Goal: Task Accomplishment & Management: Use online tool/utility

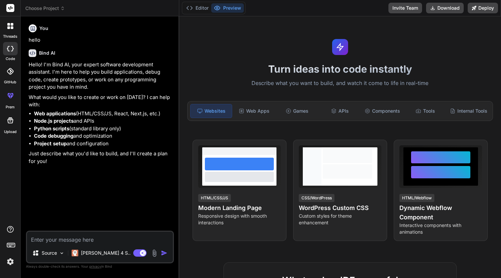
click at [124, 238] on textarea at bounding box center [100, 237] width 146 height 12
type textarea "c"
type textarea "x"
type textarea "cr"
type textarea "x"
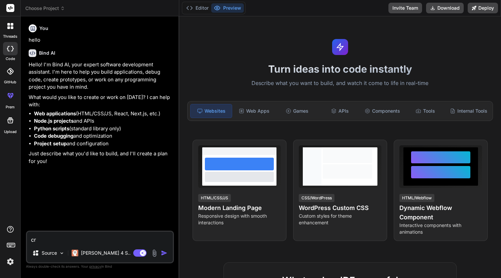
type textarea "cre"
type textarea "x"
type textarea "crea"
type textarea "x"
type textarea "creat"
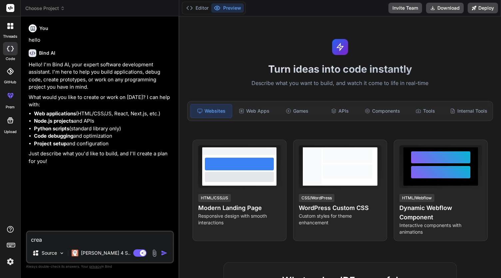
type textarea "x"
type textarea "create"
type textarea "x"
type textarea "create"
type textarea "x"
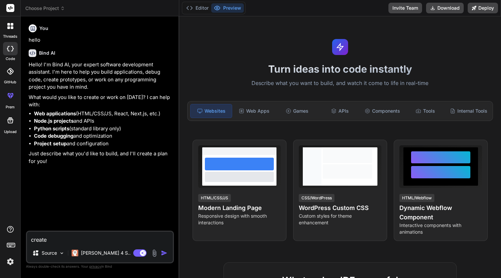
type textarea "create a"
type textarea "x"
type textarea "create a"
type textarea "x"
type textarea "create a s"
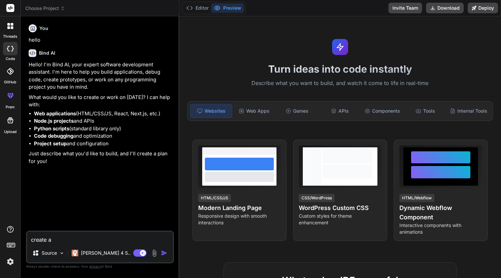
type textarea "x"
type textarea "create a so"
type textarea "x"
type textarea "create a sol"
type textarea "x"
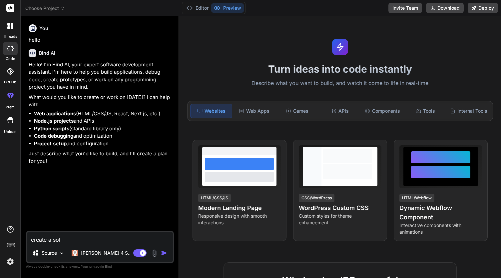
type textarea "create a soli"
type textarea "x"
type textarea "create a solid"
type textarea "x"
type textarea "create a solid"
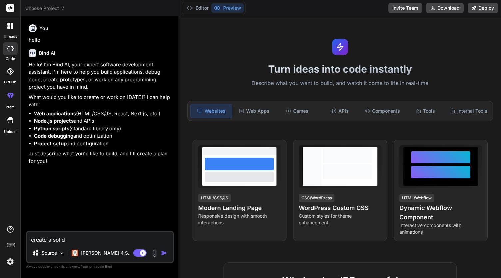
type textarea "x"
type textarea "create a solid s"
type textarea "x"
type textarea "create a solid si"
type textarea "x"
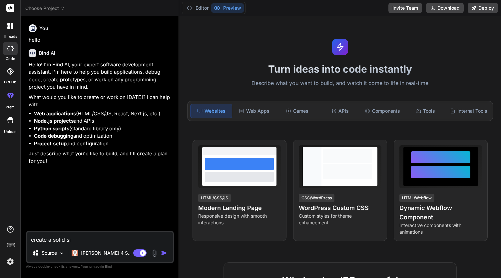
type textarea "create a solid sim"
type textarea "x"
type textarea "create a solid simp"
type textarea "x"
type textarea "create a solid simpl"
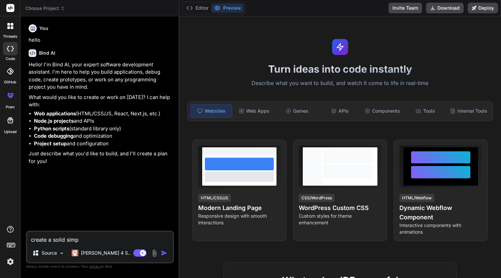
type textarea "x"
type textarea "create a solid simpli"
type textarea "x"
type textarea "create a solid simplif"
type textarea "x"
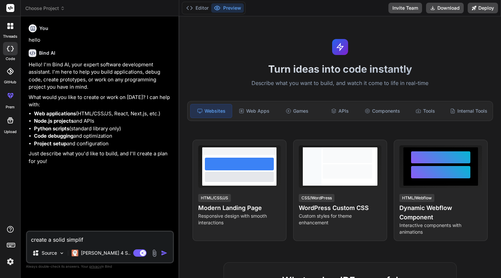
type textarea "create a solid simplifi"
type textarea "x"
type textarea "create a solid simplifie"
type textarea "x"
type textarea "create a solid simplified"
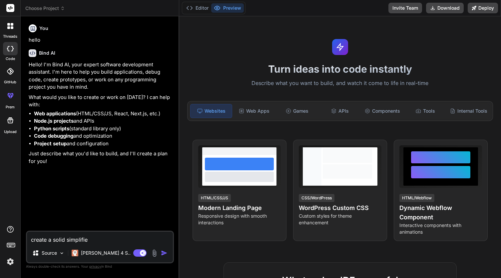
type textarea "x"
type textarea "create a solid simplified"
type textarea "x"
type textarea "create a solid simplified d"
type textarea "x"
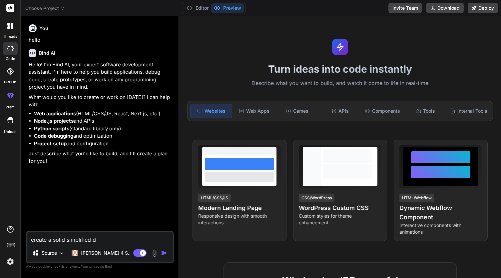
type textarea "create a solid simplified da"
type textarea "x"
type textarea "create a solid simplified das"
type textarea "x"
type textarea "create a solid simplified dash"
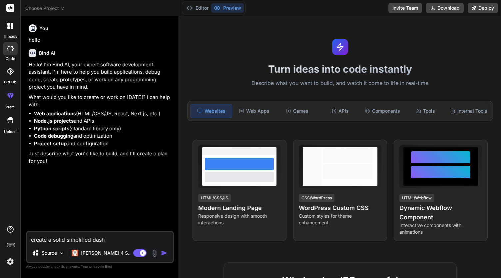
type textarea "x"
type textarea "create a solid simplified dashb"
type textarea "x"
type textarea "create a solid simplified dashba"
type textarea "x"
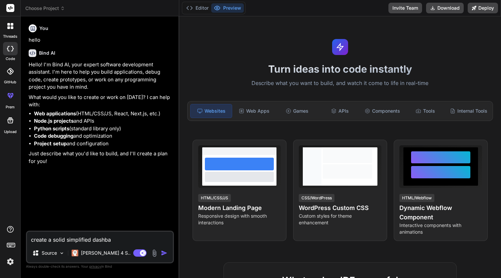
type textarea "create a solid simplified dashbao"
type textarea "x"
type textarea "create a solid simplified dashbaor"
type textarea "x"
type textarea "create a solid simplified dashbaord"
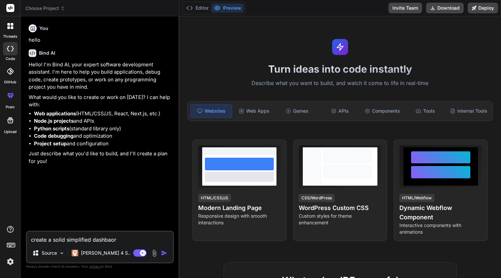
type textarea "x"
type textarea "create a solid simplified dashbaord"
type textarea "x"
type textarea "create a solid simplified dashbaord"
type textarea "x"
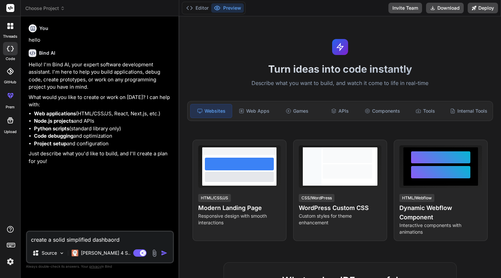
type textarea "create a solid simplified dashbaor"
type textarea "x"
type textarea "create a solid simplified dashbao"
type textarea "x"
type textarea "create a solid simplified dashba"
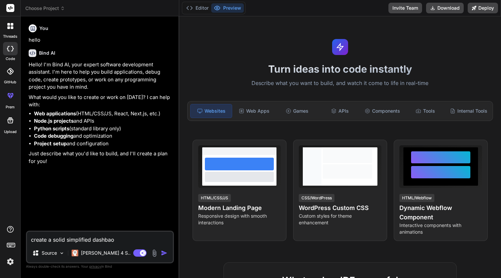
type textarea "x"
type textarea "create a solid simplified dashb"
type textarea "x"
type textarea "create a solid simplified dashbo"
type textarea "x"
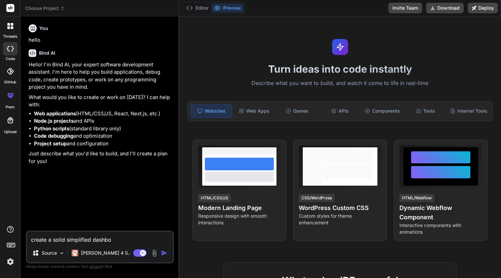
type textarea "create a solid simplified dashboa"
type textarea "x"
type textarea "create a solid simplified dashboar"
type textarea "x"
type textarea "create a solid simplified dashboard"
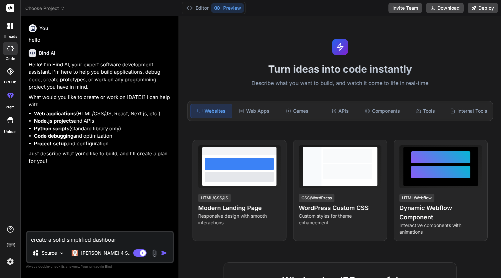
type textarea "x"
type textarea "create a solid simplified dashboard"
type textarea "x"
type textarea "create a solid simplified dashboard t"
type textarea "x"
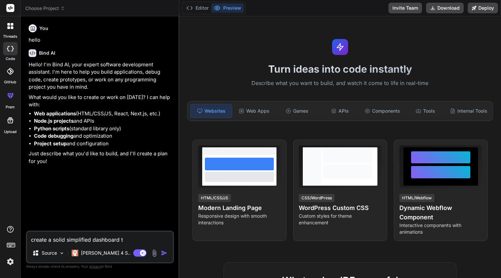
type textarea "create a solid simplified dashboard to"
type textarea "x"
type textarea "create a solid simplified dashboard to"
type textarea "x"
type textarea "create a solid simplified dashboard to m"
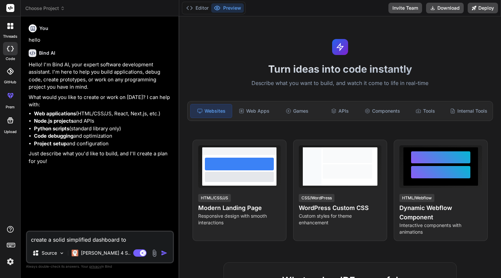
type textarea "x"
type textarea "create a solid simplified dashboard to ma"
type textarea "x"
type textarea "create a solid simplified dashboard to man"
type textarea "x"
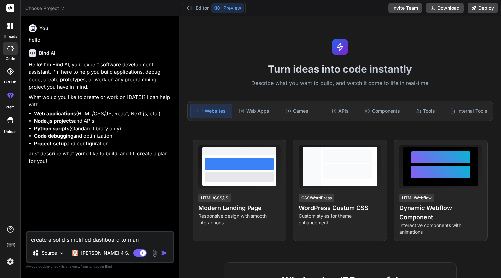
type textarea "create a solid simplified dashboard to mana"
type textarea "x"
type textarea "create a solid simplified dashboard to manag"
type textarea "x"
type textarea "create a solid simplified dashboard to manage"
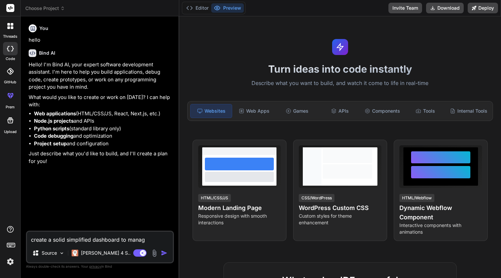
type textarea "x"
type textarea "create a solid simplified dashboard to manage"
type textarea "x"
type textarea "create a solid simplified dashboard to manage d"
type textarea "x"
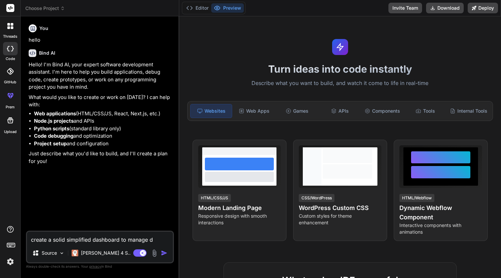
type textarea "create a solid simplified dashboard to manage di"
type textarea "x"
type textarea "create a solid simplified dashboard to manage dis"
type textarea "x"
type textarea "create a solid simplified dashboard to manage di"
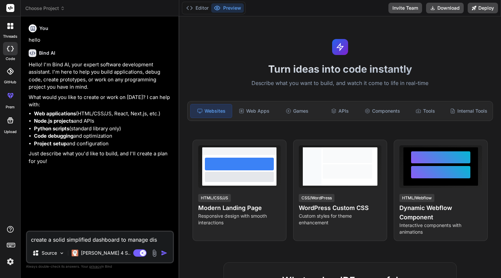
type textarea "x"
type textarea "create a solid simplified dashboard to manage dia"
type textarea "x"
type textarea "create a solid simplified dashboard to manage di"
type textarea "x"
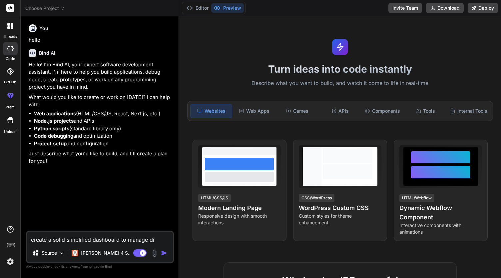
type textarea "create a solid simplified dashboard to manage d"
type textarea "x"
type textarea "create a solid simplified dashboard to manage"
type textarea "x"
type textarea "create a solid simplified dashboard to manage m"
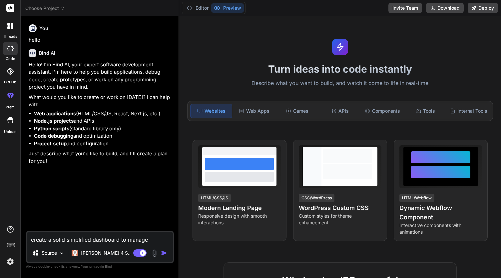
type textarea "x"
type textarea "create a solid simplified dashboard to manage my"
type textarea "x"
type textarea "create a solid simplified dashboard to manage my"
type textarea "x"
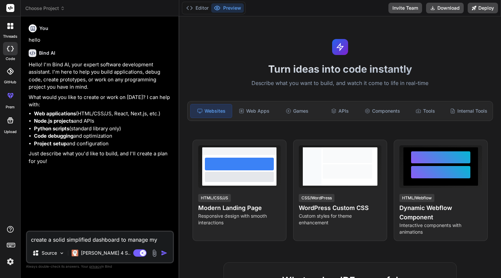
type textarea "create a solid simplified dashboard to manage my d"
type textarea "x"
type textarea "create a solid simplified dashboard to manage my di"
type textarea "x"
type textarea "create a solid simplified dashboard to manage my dis"
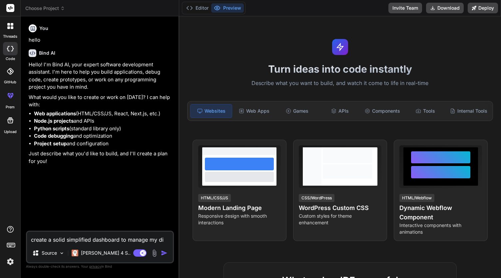
type textarea "x"
type textarea "create a solid simplified dashboard to manage my di"
type textarea "x"
type textarea "create a solid simplified dashboard to manage my dia"
type textarea "x"
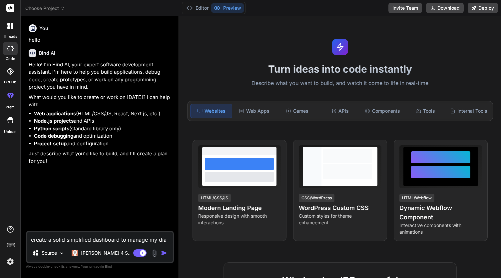
type textarea "create a solid simplified dashboard to manage my diar"
type textarea "x"
type textarea "create a solid simplified dashboard to manage my diary"
type textarea "x"
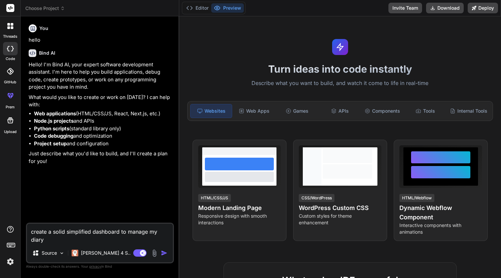
type textarea "create a solid simplified dashboard to manage my diary,"
type textarea "x"
type textarea "create a solid simplified dashboard to manage my diary,"
type textarea "x"
type textarea "create a solid simplified dashboard to manage my diary, s"
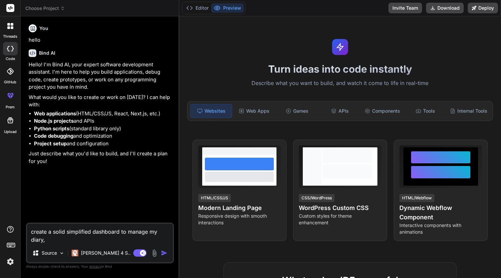
type textarea "x"
type textarea "create a solid simplified dashboard to manage my diary, sc"
type textarea "x"
type textarea "create a solid simplified dashboard to manage my diary, sch"
type textarea "x"
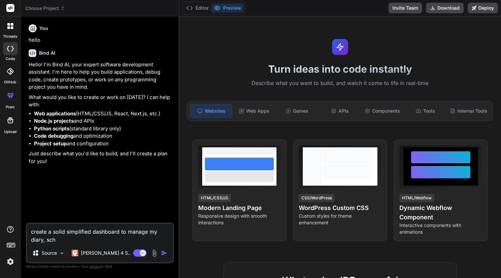
type textarea "create a solid simplified dashboard to manage my diary, sche"
type textarea "x"
type textarea "create a solid simplified dashboard to manage my diary, sched"
type textarea "x"
type textarea "create a solid simplified dashboard to manage my diary, schedu"
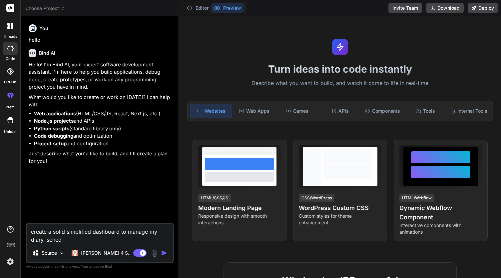
type textarea "x"
type textarea "create a solid simplified dashboard to manage my diary, schedul"
type textarea "x"
type textarea "create a solid simplified dashboard to manage my diary, schedule"
type textarea "x"
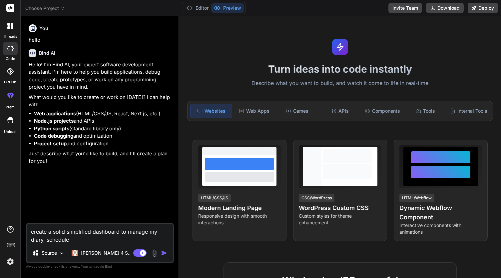
type textarea "create a solid simplified dashboard to manage my diary, schedule"
type textarea "x"
type textarea "create a solid simplified dashboard to manage my diary, schedule m"
type textarea "x"
type textarea "create a solid simplified dashboard to manage my diary, schedule me"
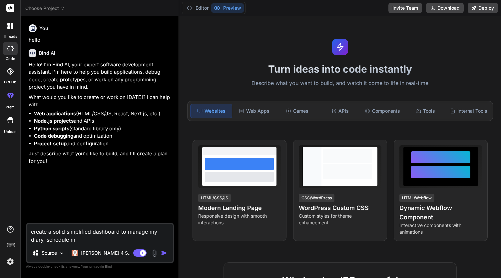
type textarea "x"
type textarea "create a solid simplified dashboard to manage my diary, schedule mee"
type textarea "x"
type textarea "create a solid simplified dashboard to manage my diary, schedule meet"
type textarea "x"
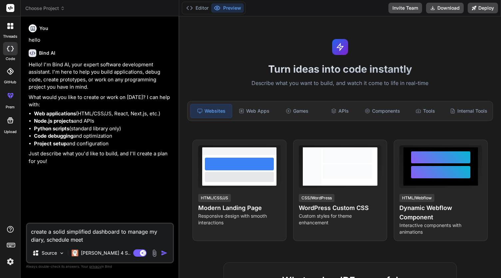
type textarea "create a solid simplified dashboard to manage my diary, schedule meeti"
type textarea "x"
type textarea "create a solid simplified dashboard to manage my diary, schedule meetin"
type textarea "x"
type textarea "create a solid simplified dashboard to manage my diary, schedule meeting"
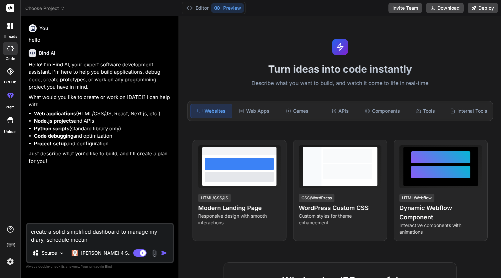
type textarea "x"
type textarea "create a solid simplified dashboard to manage my diary, schedule meeting"
type textarea "x"
type textarea "create a solid simplified dashboard to manage my diary, schedule meeting a"
type textarea "x"
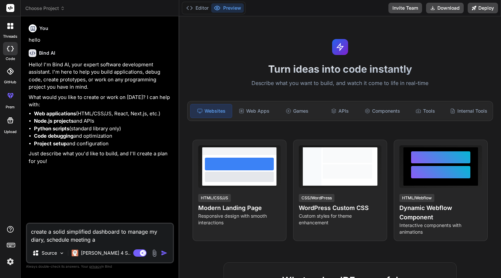
type textarea "create a solid simplified dashboard to manage my diary, schedule meeting am"
type textarea "x"
type textarea "create a solid simplified dashboard to manage my diary, schedule meeting amd"
type textarea "x"
type textarea "create a solid simplified dashboard to manage my diary, schedule meeting am"
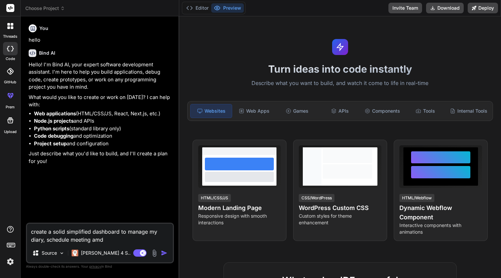
type textarea "x"
type textarea "create a solid simplified dashboard to manage my diary, schedule meeting a"
type textarea "x"
type textarea "create a solid simplified dashboard to manage my diary, schedule meeting an"
type textarea "x"
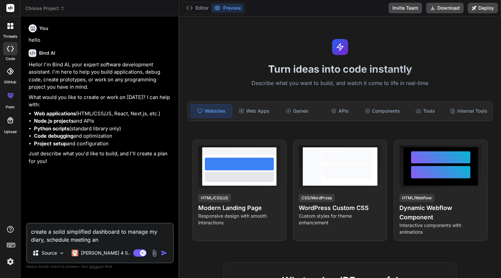
type textarea "create a solid simplified dashboard to manage my diary, schedule meeting and"
type textarea "x"
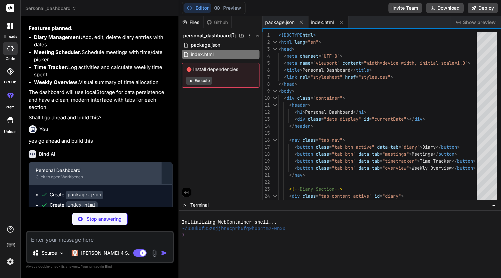
scroll to position [284, 0]
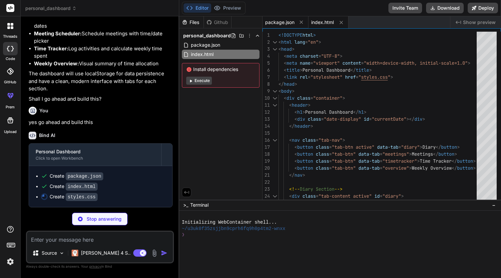
click at [282, 23] on span "package.json" at bounding box center [279, 22] width 29 height 7
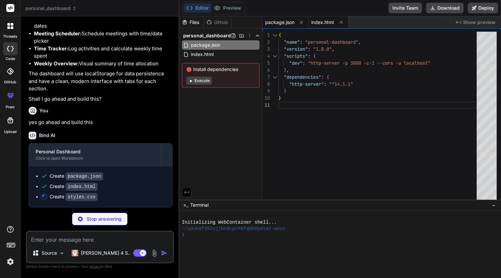
click at [322, 21] on span "index.html" at bounding box center [322, 22] width 23 height 7
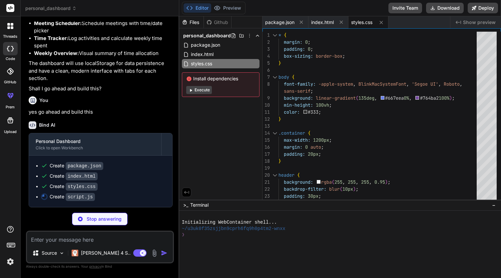
click at [365, 22] on span "styles.css" at bounding box center [361, 22] width 21 height 7
click at [322, 24] on span "index.html" at bounding box center [322, 22] width 23 height 7
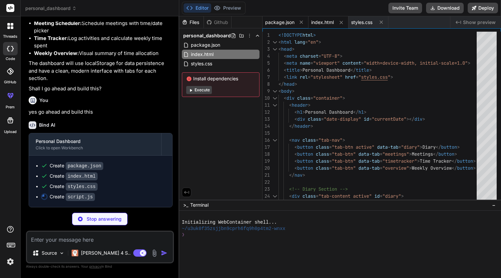
click at [275, 24] on span "package.json" at bounding box center [279, 22] width 29 height 7
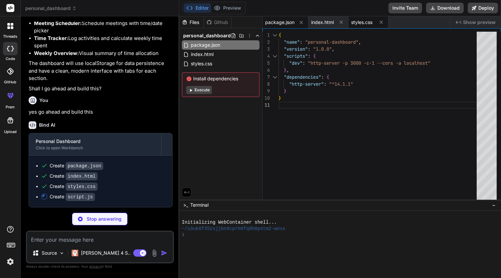
click at [363, 23] on span "styles.css" at bounding box center [361, 22] width 21 height 7
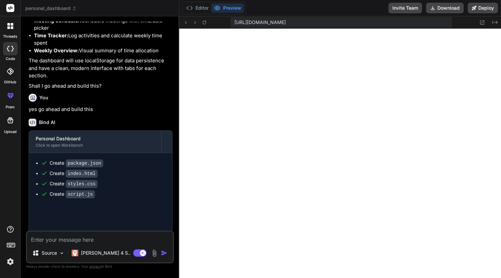
scroll to position [298, 0]
click at [481, 22] on icon at bounding box center [482, 23] width 6 height 6
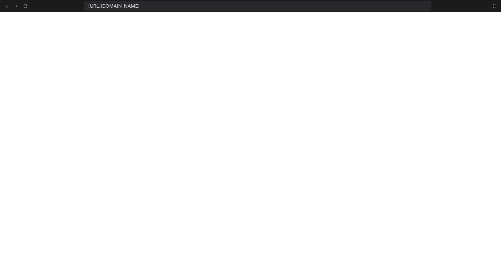
scroll to position [335, 0]
click at [494, 5] on icon at bounding box center [493, 5] width 5 height 5
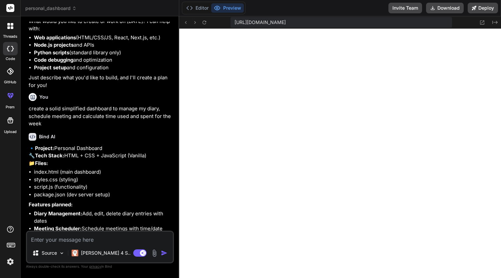
scroll to position [67, 0]
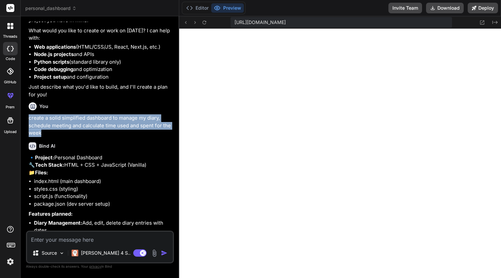
drag, startPoint x: 29, startPoint y: 116, endPoint x: 48, endPoint y: 131, distance: 24.4
click at [48, 131] on p "create a solid simplified dashboard to manage my diary, schedule meeting and ca…" at bounding box center [101, 125] width 144 height 23
copy p "create a solid simplified dashboard to manage my diary, schedule meeting and ca…"
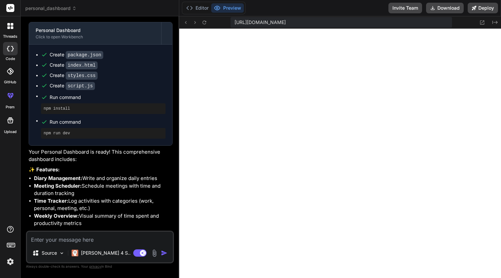
scroll to position [366, 0]
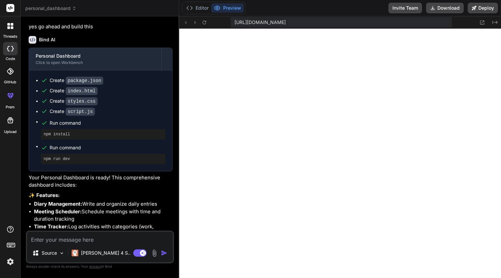
click at [58, 84] on div "Create package.json" at bounding box center [77, 80] width 54 height 7
click at [190, 8] on icon at bounding box center [189, 8] width 7 height 7
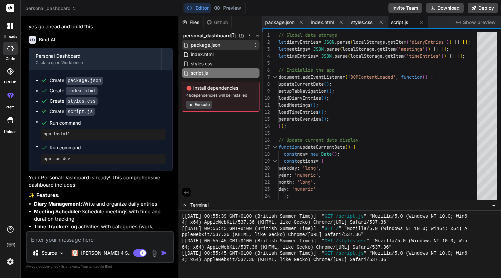
click at [209, 44] on span "package.json" at bounding box center [205, 45] width 31 height 8
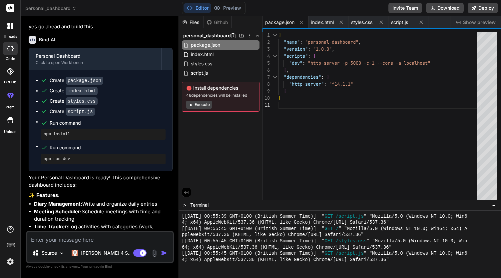
click at [190, 103] on icon at bounding box center [191, 104] width 2 height 3
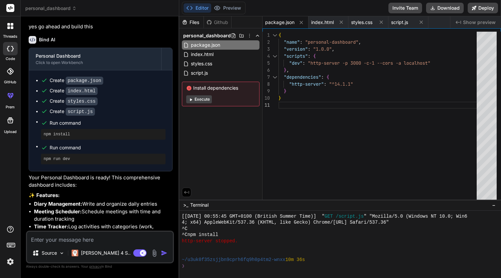
scroll to position [416, 0]
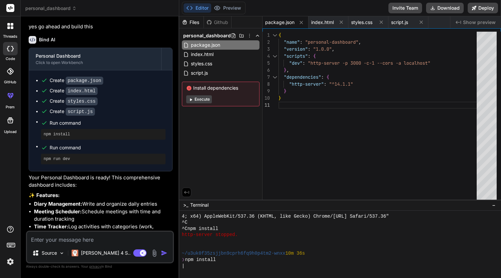
click at [283, 22] on span "package.json" at bounding box center [279, 22] width 29 height 7
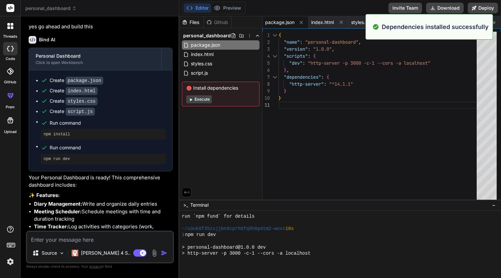
scroll to position [491, 0]
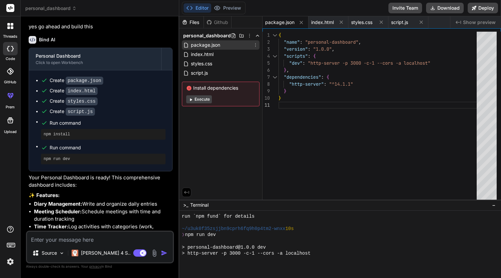
click at [216, 44] on span "package.json" at bounding box center [205, 45] width 31 height 8
click at [212, 53] on span "index.html" at bounding box center [202, 54] width 24 height 8
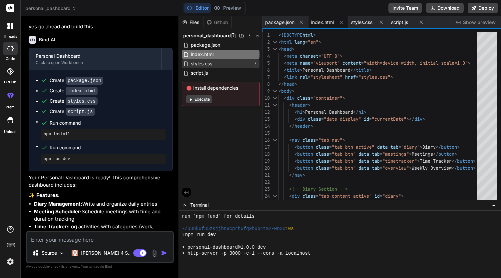
click at [209, 65] on span "styles.css" at bounding box center [201, 64] width 23 height 8
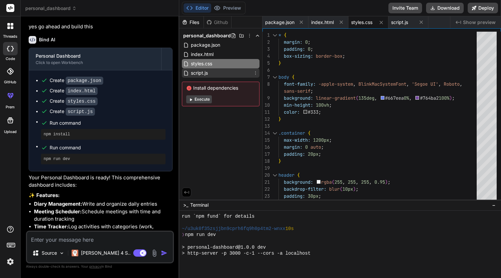
click at [204, 74] on span "script.js" at bounding box center [199, 73] width 18 height 8
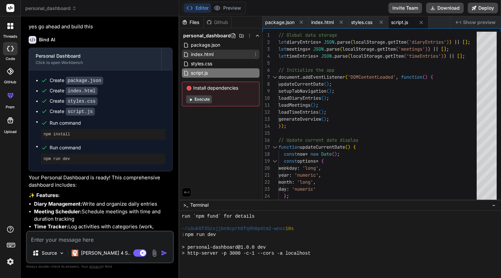
click at [209, 54] on span "index.html" at bounding box center [202, 54] width 24 height 8
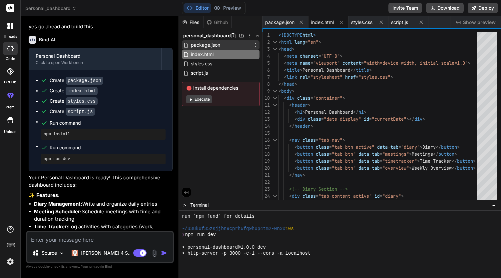
click at [211, 44] on span "package.json" at bounding box center [205, 45] width 31 height 8
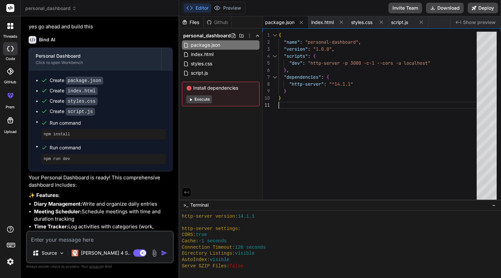
scroll to position [0, 0]
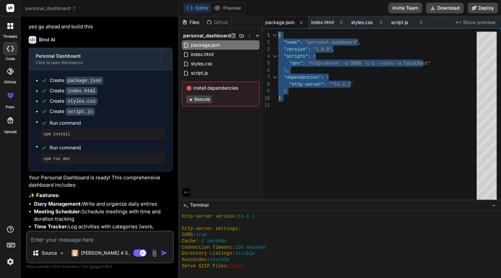
drag, startPoint x: 288, startPoint y: 102, endPoint x: 268, endPoint y: 31, distance: 73.5
click at [278, 32] on div "} "http-server" : "^14.1.1" } "dev" : "http-server -p 3000 -c-1 --cors -a local…" at bounding box center [379, 117] width 202 height 171
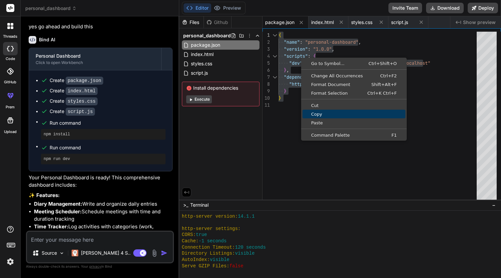
click at [318, 115] on span "Copy" at bounding box center [353, 114] width 103 height 4
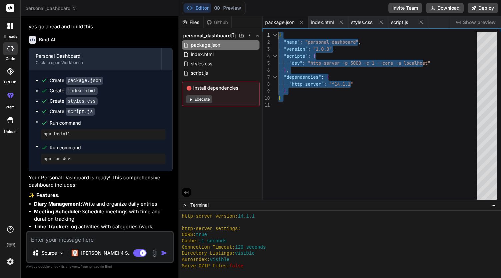
click at [336, 136] on div "} "http-server" : "^14.1.1" } "dev" : "http-server -p 3000 -c-1 --cors -a local…" at bounding box center [379, 117] width 202 height 171
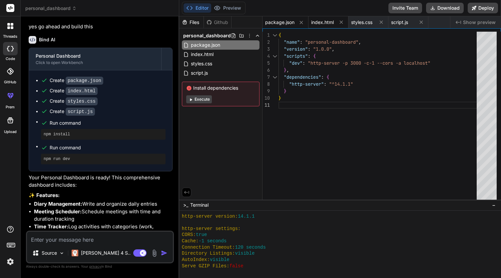
click at [326, 23] on span "index.html" at bounding box center [322, 22] width 23 height 7
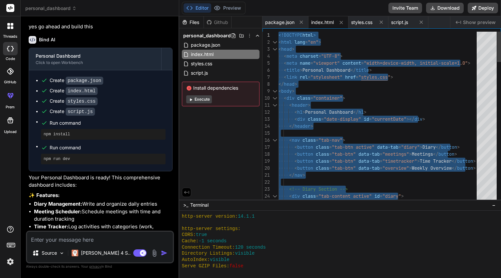
drag, startPoint x: 301, startPoint y: 192, endPoint x: 253, endPoint y: -20, distance: 216.9
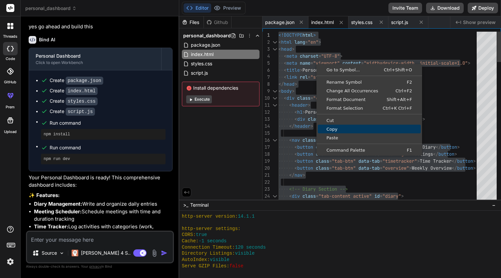
click at [336, 128] on span "Copy" at bounding box center [368, 129] width 103 height 4
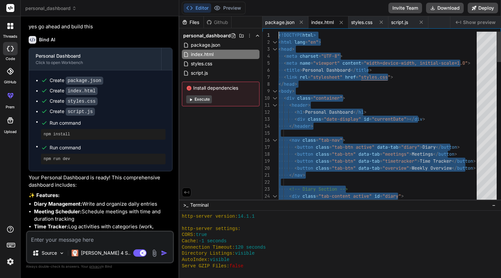
scroll to position [0, 0]
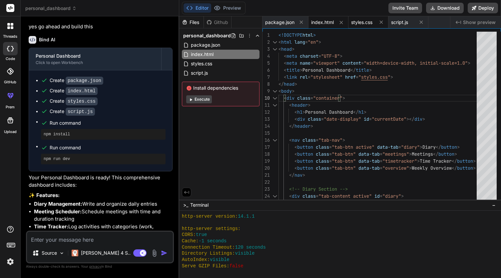
click at [360, 22] on span "styles.css" at bounding box center [361, 22] width 21 height 7
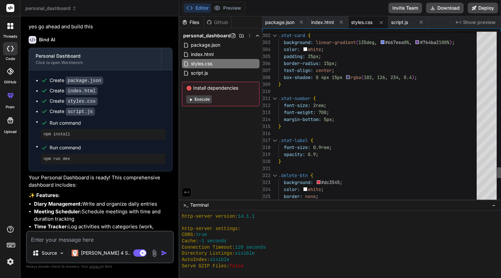
click at [497, 176] on div at bounding box center [499, 172] width 4 height 11
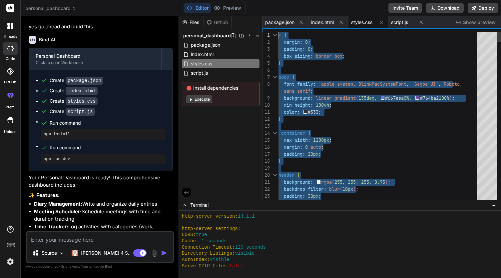
drag, startPoint x: 283, startPoint y: 192, endPoint x: 236, endPoint y: -40, distance: 236.6
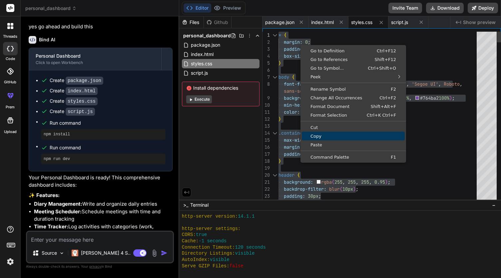
click at [320, 136] on span "Copy" at bounding box center [353, 136] width 103 height 4
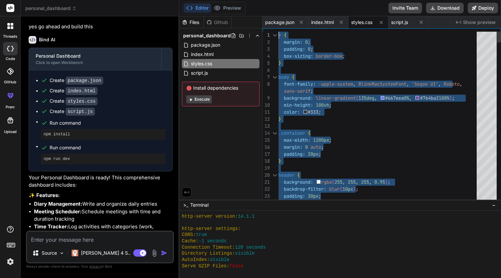
scroll to position [1, 0]
click at [401, 22] on span "script.js" at bounding box center [399, 22] width 17 height 7
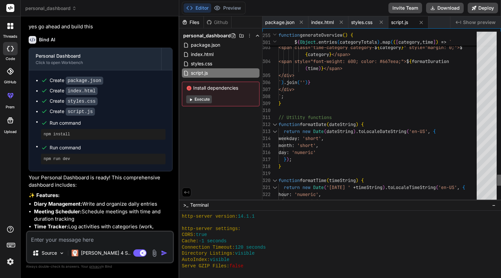
click at [500, 183] on div at bounding box center [499, 179] width 4 height 11
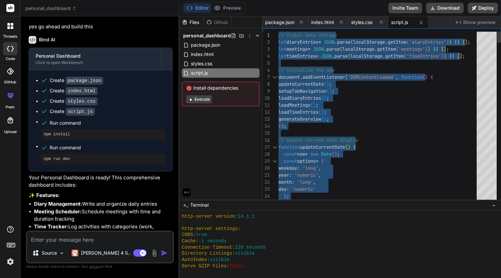
drag, startPoint x: 281, startPoint y: 187, endPoint x: 258, endPoint y: -28, distance: 216.2
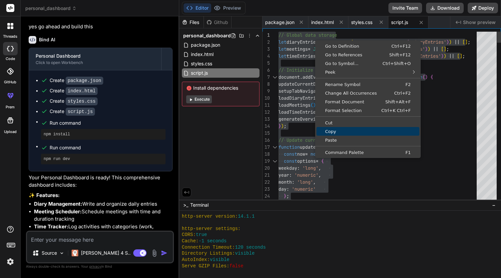
click at [332, 131] on span "Copy" at bounding box center [367, 131] width 103 height 4
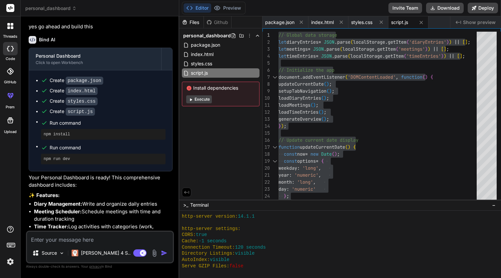
click at [128, 31] on p "yes go ahead and build this" at bounding box center [101, 27] width 144 height 8
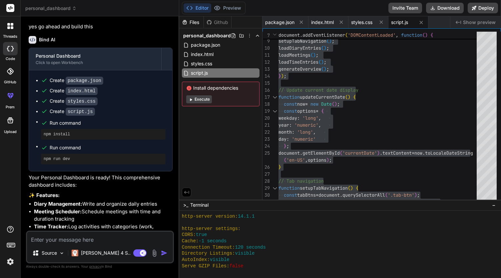
click at [301, 246] on div "Connection Timeout: 120 seconds" at bounding box center [337, 247] width 310 height 6
click at [241, 160] on div "Files Github personal_dashboard package.json index.html styles.css script.js In…" at bounding box center [220, 107] width 83 height 183
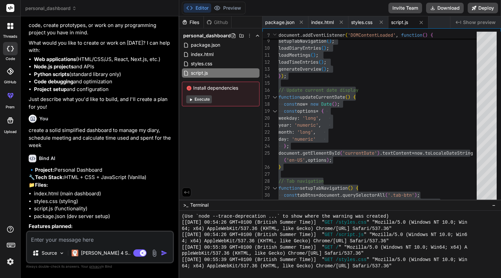
scroll to position [0, 0]
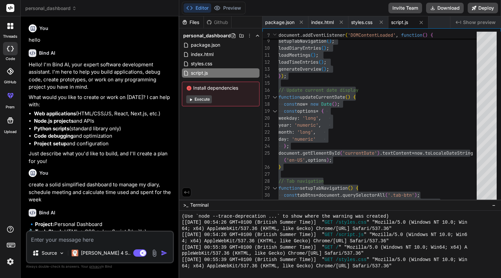
click at [96, 240] on textarea at bounding box center [100, 237] width 146 height 12
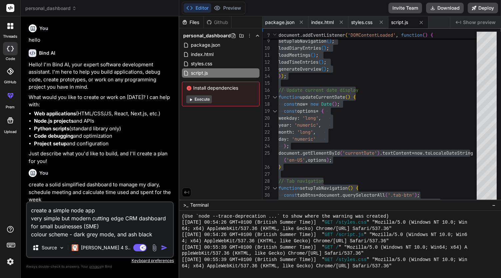
click at [98, 233] on textarea "create a simple node app very simple but modern cutting edge CRM dashboard for …" at bounding box center [100, 220] width 146 height 36
click at [156, 231] on textarea "create a simple node app very simple but modern cutting edge CRM dashboard for …" at bounding box center [100, 220] width 146 height 36
click at [33, 234] on textarea "create a simple node app very simple but modern cutting edge CRM dashboard for …" at bounding box center [100, 220] width 146 height 36
click at [31, 235] on textarea "create a simple node app very simple but modern cutting edge CRM dashboard for …" at bounding box center [100, 220] width 146 height 36
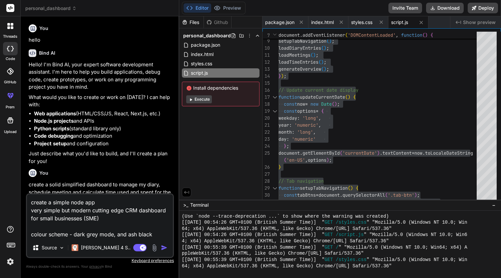
click at [74, 233] on textarea "create a simple node app very simple but modern cutting edge CRM dashboard for …" at bounding box center [100, 216] width 146 height 44
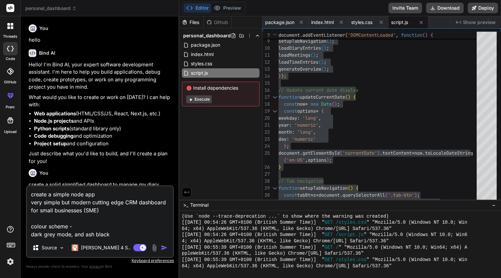
click at [74, 233] on textarea "create a simple node app very simple but modern cutting edge CRM dashboard for …" at bounding box center [100, 212] width 146 height 52
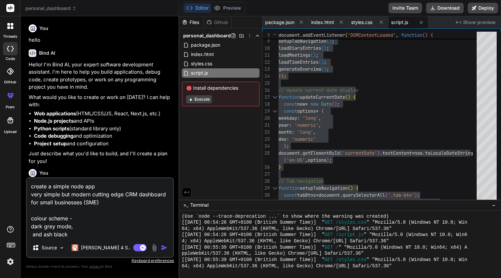
drag, startPoint x: 74, startPoint y: 233, endPoint x: 93, endPoint y: 234, distance: 19.3
click at [74, 233] on textarea "create a simple node app very simple but modern cutting edge CRM dashboard for …" at bounding box center [100, 208] width 146 height 60
click at [88, 224] on textarea "create a simple node app very simple but modern cutting edge CRM dashboard for …" at bounding box center [100, 208] width 146 height 60
click at [163, 245] on img "button" at bounding box center [164, 247] width 7 height 7
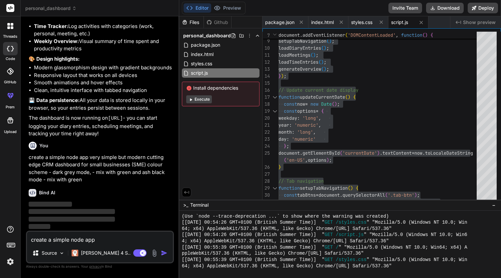
scroll to position [578, 0]
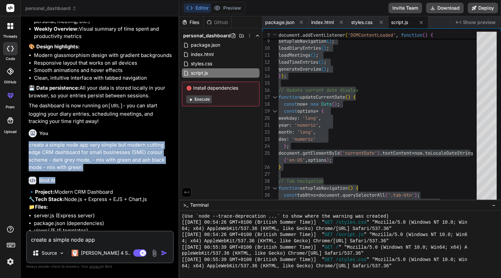
drag, startPoint x: 28, startPoint y: 158, endPoint x: 92, endPoint y: 192, distance: 72.8
click at [92, 192] on div "You hello Bind AI Hello! I'm Bind AI, your expert software development assistan…" at bounding box center [100, 126] width 146 height 209
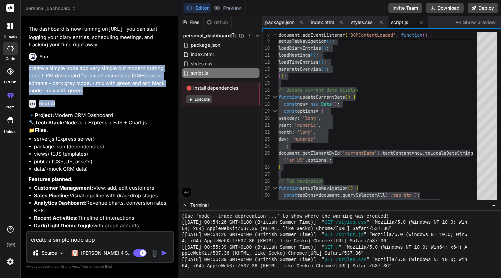
scroll to position [660, 0]
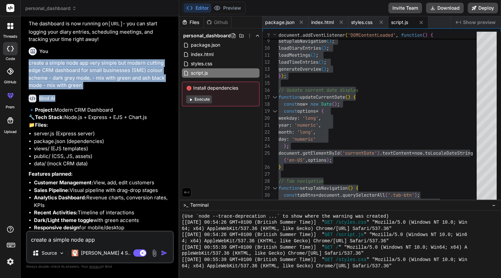
click at [88, 89] on p "create a simple node app very simple but modern cutting edge CRM dashboard for …" at bounding box center [101, 74] width 144 height 30
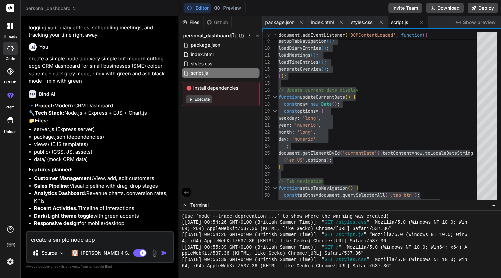
scroll to position [627, 0]
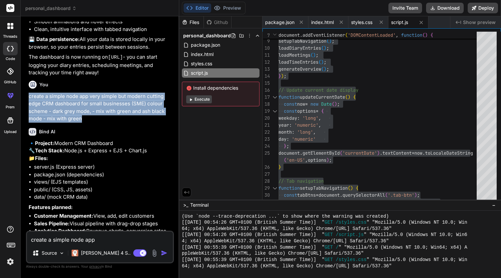
drag, startPoint x: 29, startPoint y: 109, endPoint x: 83, endPoint y: 132, distance: 58.1
click at [83, 122] on p "create a simple node app very simple but modern cutting edge CRM dashboard for …" at bounding box center [101, 108] width 144 height 30
copy p "create a simple node app very simple but modern cutting edge CRM dashboard for …"
click at [144, 122] on p "create a simple node app very simple but modern cutting edge CRM dashboard for …" at bounding box center [101, 108] width 144 height 30
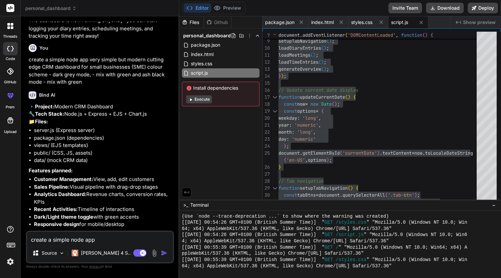
scroll to position [726, 0]
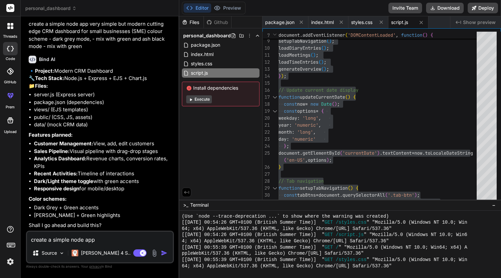
click at [106, 236] on textarea "create a simple node app very simple but modern cutting edge CRM dashboard for …" at bounding box center [100, 237] width 146 height 12
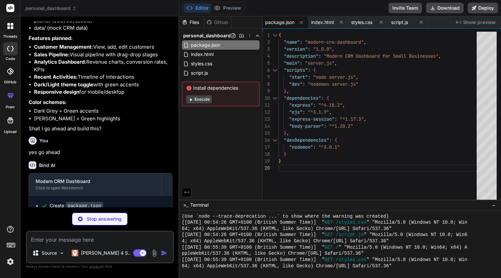
scroll to position [841, 0]
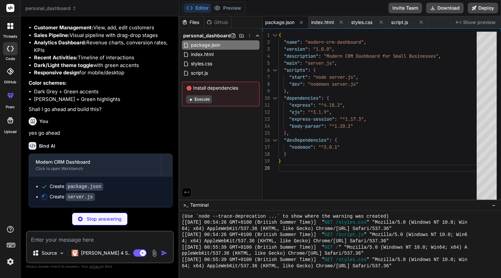
click at [98, 221] on p "Stop answering" at bounding box center [104, 218] width 35 height 7
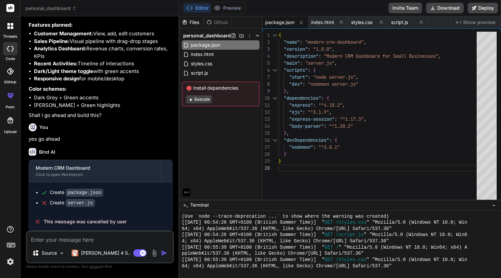
click at [9, 8] on rect at bounding box center [10, 8] width 8 height 8
click at [11, 25] on icon at bounding box center [12, 24] width 3 height 3
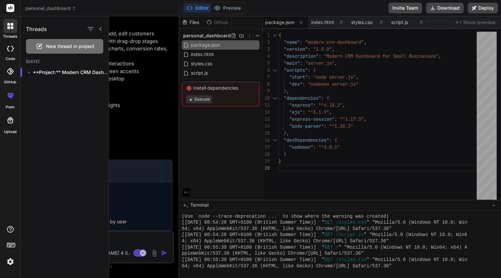
click at [51, 44] on span "New thread in project" at bounding box center [70, 46] width 48 height 7
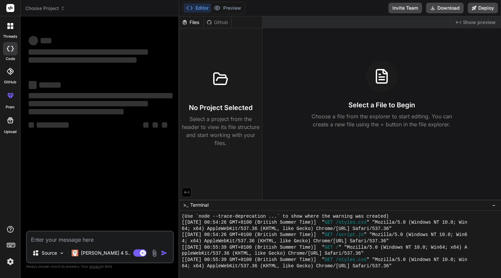
scroll to position [317, 0]
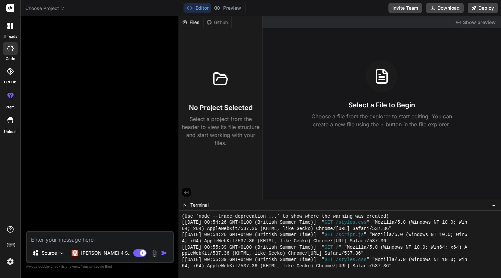
click at [492, 206] on span "−" at bounding box center [494, 204] width 4 height 7
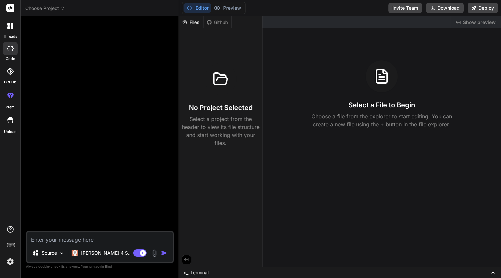
click at [491, 270] on icon at bounding box center [492, 272] width 5 height 5
click at [493, 270] on icon at bounding box center [492, 272] width 5 height 5
click at [492, 271] on icon at bounding box center [492, 272] width 5 height 5
click at [192, 272] on span "Terminal" at bounding box center [199, 272] width 18 height 7
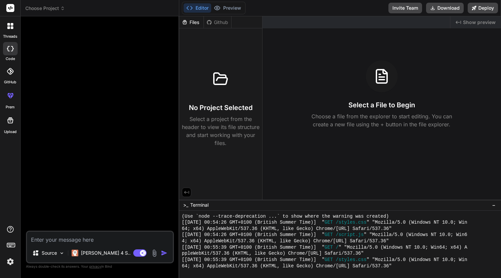
click at [102, 240] on textarea at bounding box center [100, 237] width 146 height 12
paste textarea "create a simple node app very simple but modern cutting edge CRM dashboard for …"
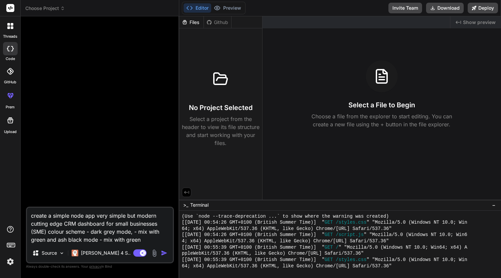
click at [162, 253] on img "button" at bounding box center [164, 252] width 7 height 7
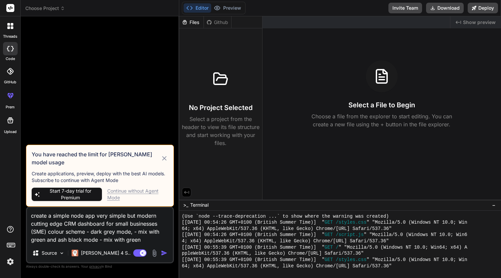
click at [165, 157] on icon at bounding box center [164, 158] width 4 height 4
